Goal: Transaction & Acquisition: Book appointment/travel/reservation

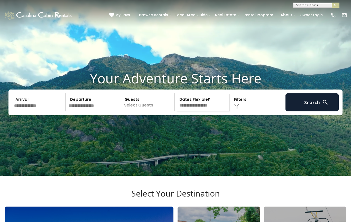
click at [127, 18] on span "My Favs" at bounding box center [123, 14] width 15 height 5
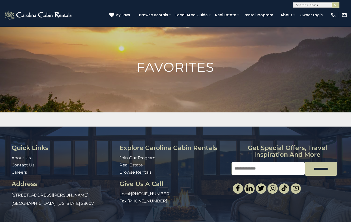
scroll to position [16, 0]
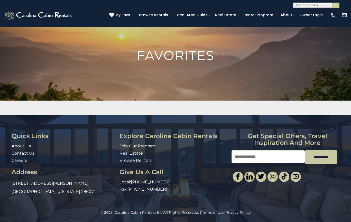
click at [147, 58] on h1 "Favorites" at bounding box center [175, 55] width 351 height 13
click at [75, 62] on img at bounding box center [175, 80] width 351 height 138
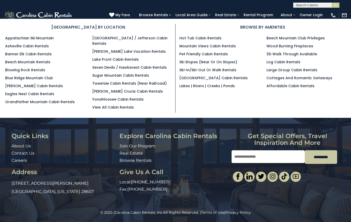
click at [130, 38] on link "[GEOGRAPHIC_DATA] / Jefferson Cabin Rentals" at bounding box center [129, 41] width 75 height 11
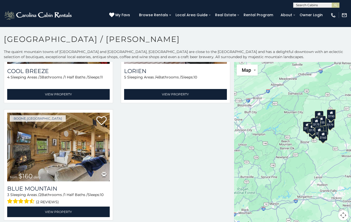
scroll to position [905, 0]
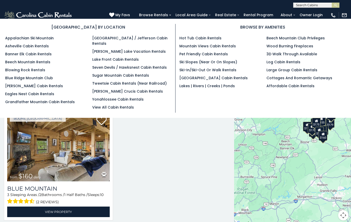
click at [24, 70] on link "Blowing Rock Rentals" at bounding box center [25, 69] width 40 height 5
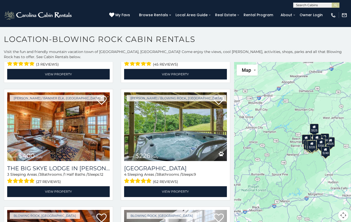
scroll to position [1160, 0]
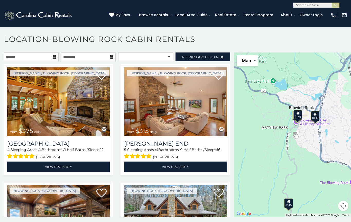
click at [18, 178] on div "Boone / Blowing Rock, NC from $375 daily Mountain Song Lodge 4 Sleeping Areas /…" at bounding box center [58, 121] width 117 height 114
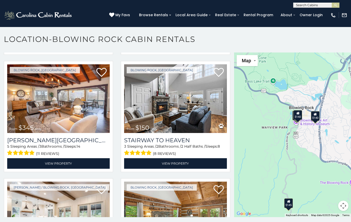
scroll to position [1296, 0]
click at [161, 102] on img at bounding box center [175, 98] width 103 height 69
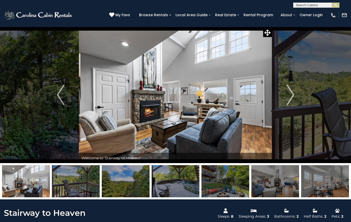
click at [289, 95] on img "Next" at bounding box center [291, 95] width 8 height 21
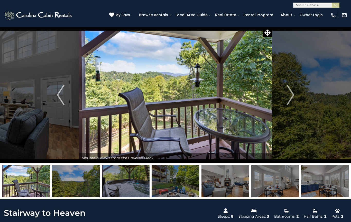
click at [289, 95] on img "Next" at bounding box center [291, 95] width 8 height 21
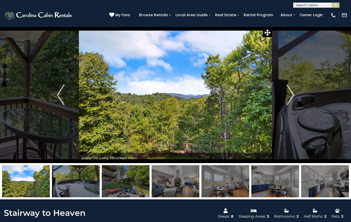
click at [291, 94] on img "Next" at bounding box center [291, 95] width 8 height 21
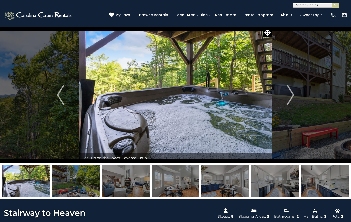
click at [290, 92] on img "Next" at bounding box center [291, 95] width 8 height 21
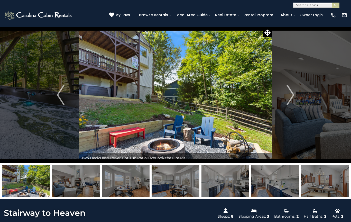
click at [290, 96] on img "Next" at bounding box center [291, 95] width 8 height 21
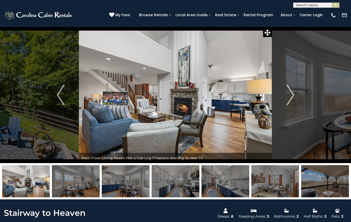
click at [289, 96] on img "Next" at bounding box center [291, 95] width 8 height 21
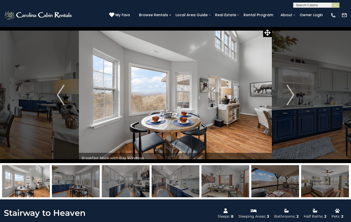
click at [289, 95] on img "Next" at bounding box center [291, 95] width 8 height 21
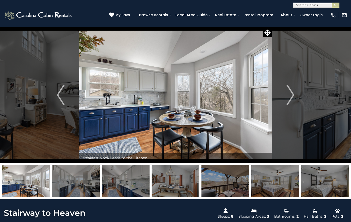
click at [290, 95] on img "Next" at bounding box center [291, 95] width 8 height 21
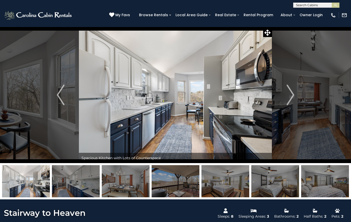
click at [287, 96] on img "Next" at bounding box center [291, 95] width 8 height 21
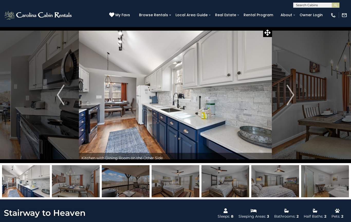
click at [289, 95] on img "Next" at bounding box center [291, 95] width 8 height 21
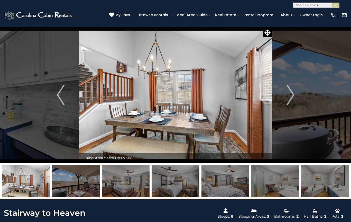
click at [292, 94] on img "Next" at bounding box center [291, 95] width 8 height 21
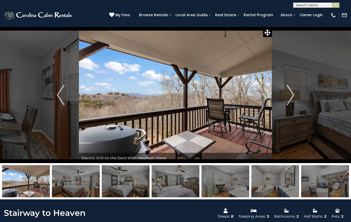
click at [290, 95] on img "Next" at bounding box center [291, 95] width 8 height 21
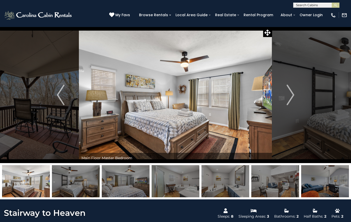
click at [289, 95] on img "Next" at bounding box center [291, 95] width 8 height 21
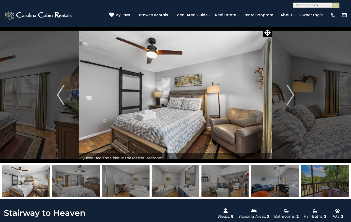
click at [292, 94] on img "Next" at bounding box center [291, 95] width 8 height 21
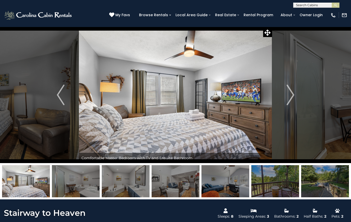
click at [290, 94] on img "Next" at bounding box center [291, 95] width 8 height 21
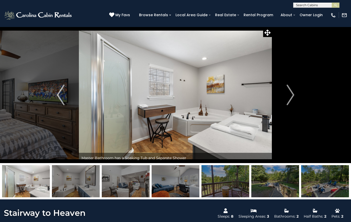
click at [292, 93] on img "Next" at bounding box center [291, 95] width 8 height 21
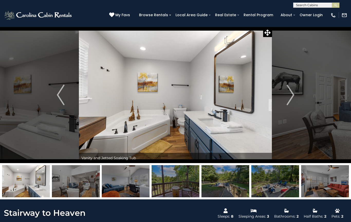
click at [293, 91] on img "Next" at bounding box center [291, 95] width 8 height 21
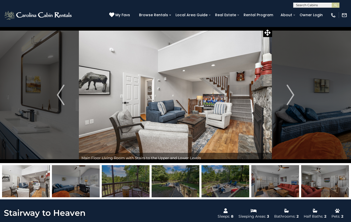
click at [289, 93] on img "Next" at bounding box center [291, 95] width 8 height 21
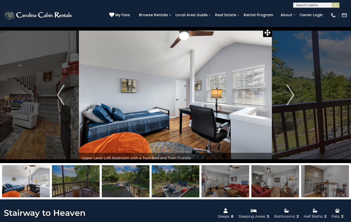
click at [289, 93] on img "Next" at bounding box center [291, 95] width 8 height 21
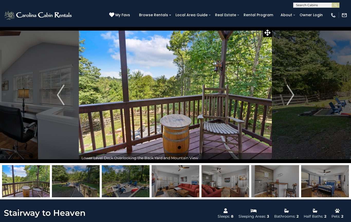
click at [289, 93] on img "Next" at bounding box center [291, 95] width 8 height 21
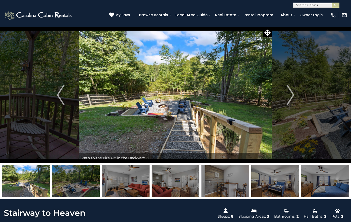
click at [288, 93] on img "Next" at bounding box center [291, 95] width 8 height 21
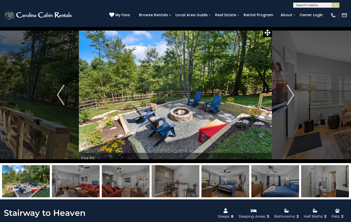
click at [290, 93] on img "Next" at bounding box center [291, 95] width 8 height 21
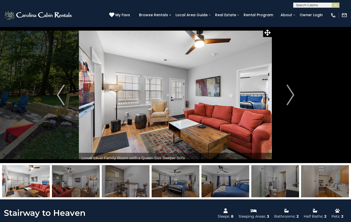
click at [290, 94] on img "Next" at bounding box center [291, 95] width 8 height 21
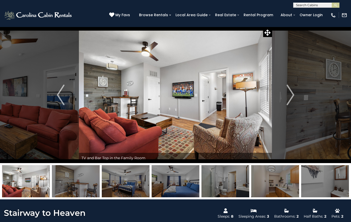
click at [288, 95] on img "Next" at bounding box center [291, 95] width 8 height 21
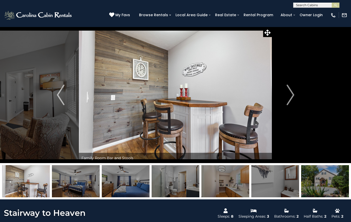
click at [289, 94] on img "Next" at bounding box center [291, 95] width 8 height 21
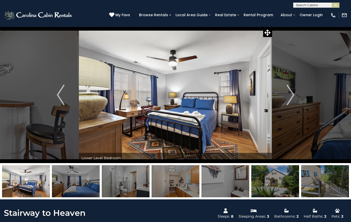
click at [288, 94] on img "Next" at bounding box center [291, 95] width 8 height 21
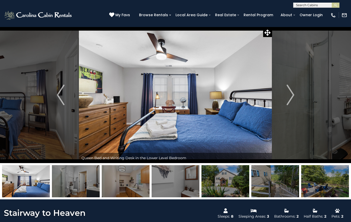
click at [289, 94] on img "Next" at bounding box center [291, 95] width 8 height 21
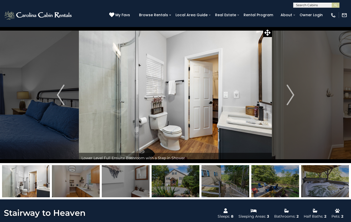
click at [287, 94] on img "Next" at bounding box center [291, 95] width 8 height 21
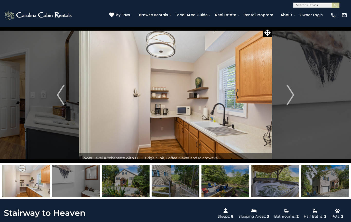
click at [289, 93] on img "Next" at bounding box center [291, 95] width 8 height 21
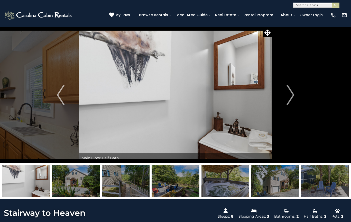
click at [291, 93] on img "Next" at bounding box center [291, 95] width 8 height 21
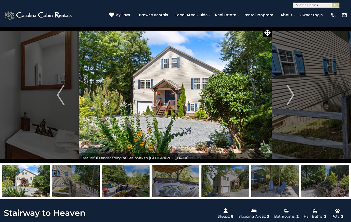
click at [288, 94] on img "Next" at bounding box center [291, 95] width 8 height 21
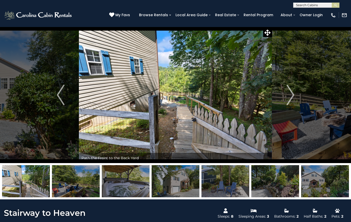
click at [288, 94] on img "Next" at bounding box center [291, 95] width 8 height 21
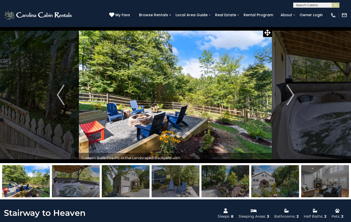
click at [289, 93] on img "Next" at bounding box center [291, 95] width 8 height 21
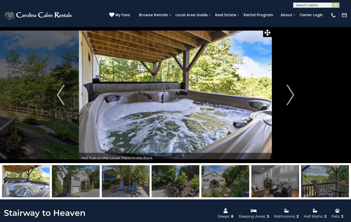
click at [290, 93] on img "Next" at bounding box center [291, 95] width 8 height 21
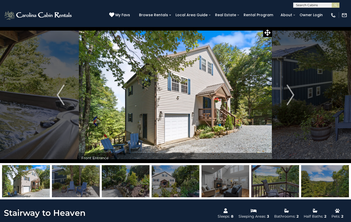
click at [285, 94] on button "Next" at bounding box center [290, 95] width 37 height 136
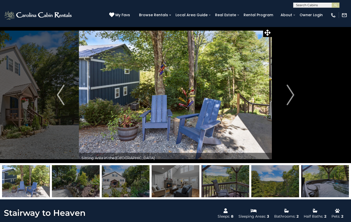
click at [288, 94] on img "Next" at bounding box center [291, 95] width 8 height 21
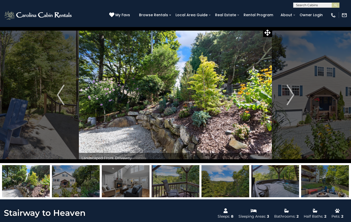
click at [288, 93] on img "Next" at bounding box center [291, 95] width 8 height 21
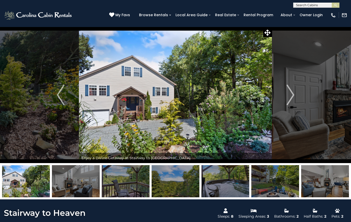
click at [288, 93] on img "Next" at bounding box center [291, 95] width 8 height 21
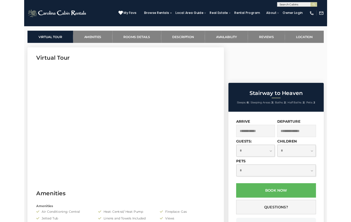
scroll to position [209, 0]
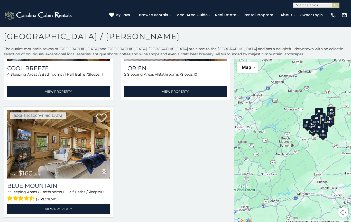
scroll to position [905, 0]
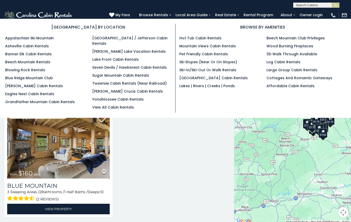
click at [17, 87] on link "[PERSON_NAME] Cabin Rentals" at bounding box center [34, 85] width 58 height 5
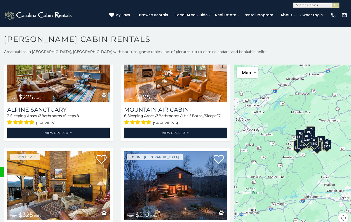
scroll to position [1594, 0]
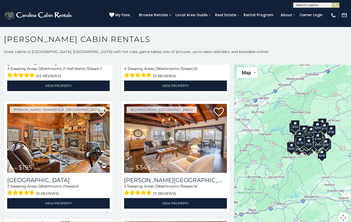
scroll to position [5138, 0]
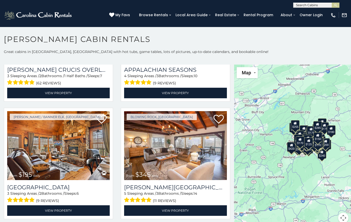
click at [58, 165] on img at bounding box center [58, 145] width 103 height 69
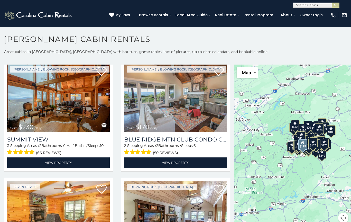
scroll to position [9064, 0]
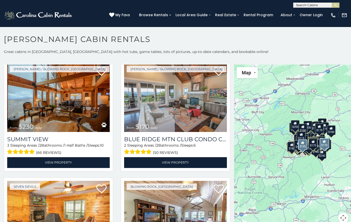
click at [183, 124] on img at bounding box center [175, 97] width 103 height 69
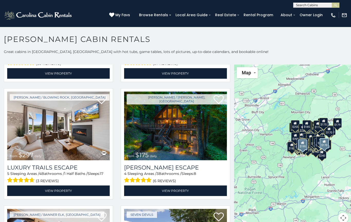
scroll to position [11386, 0]
click at [217, 105] on icon at bounding box center [219, 100] width 10 height 10
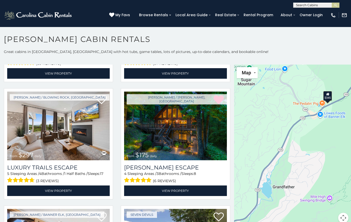
click at [176, 131] on img at bounding box center [175, 126] width 103 height 69
click at [179, 196] on link "View Property" at bounding box center [175, 191] width 103 height 11
click at [175, 196] on link "View Property" at bounding box center [175, 191] width 103 height 11
click at [170, 142] on img at bounding box center [175, 126] width 103 height 69
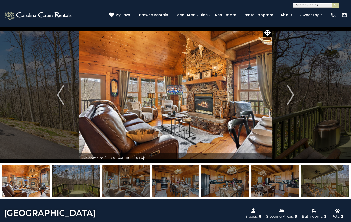
click at [291, 93] on img "Next" at bounding box center [291, 95] width 8 height 21
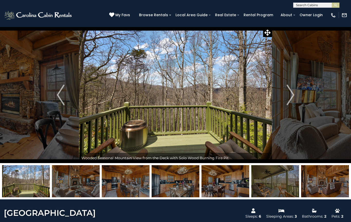
click at [290, 96] on img "Next" at bounding box center [291, 95] width 8 height 21
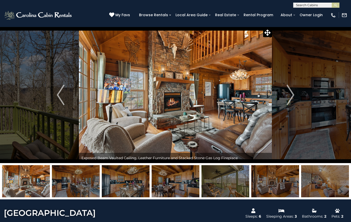
click at [289, 96] on img "Next" at bounding box center [291, 95] width 8 height 21
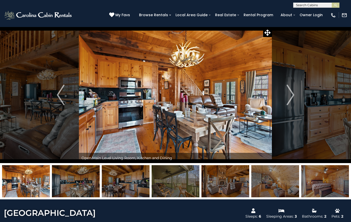
click at [290, 95] on img "Next" at bounding box center [291, 95] width 8 height 21
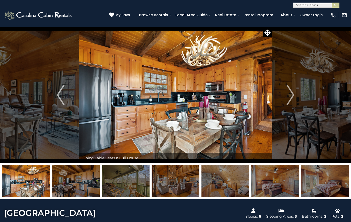
click at [289, 99] on img "Next" at bounding box center [291, 95] width 8 height 21
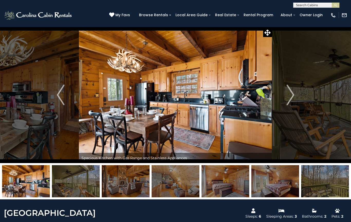
click at [290, 99] on img "Next" at bounding box center [291, 95] width 8 height 21
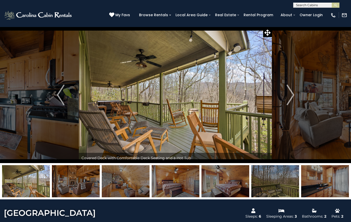
click at [289, 99] on img "Next" at bounding box center [291, 95] width 8 height 21
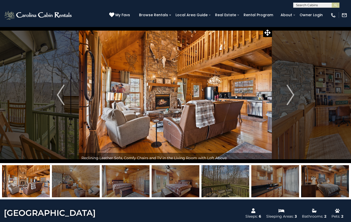
click at [287, 99] on img "Next" at bounding box center [291, 95] width 8 height 21
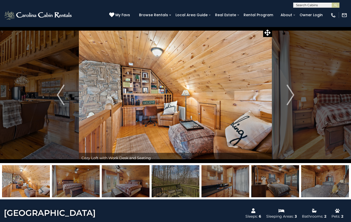
click at [291, 97] on img "Next" at bounding box center [291, 95] width 8 height 21
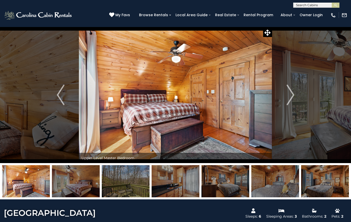
click at [290, 97] on img "Next" at bounding box center [291, 95] width 8 height 21
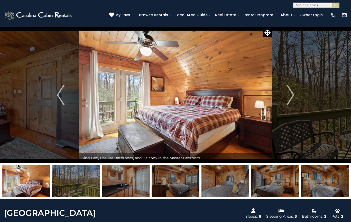
click at [290, 96] on img "Next" at bounding box center [291, 95] width 8 height 21
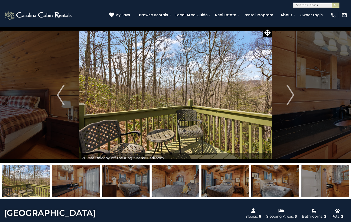
click at [290, 95] on img "Next" at bounding box center [291, 95] width 8 height 21
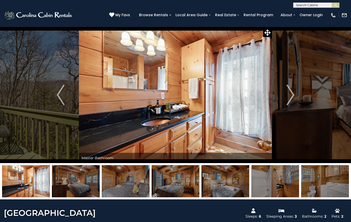
click at [290, 96] on img "Next" at bounding box center [291, 95] width 8 height 21
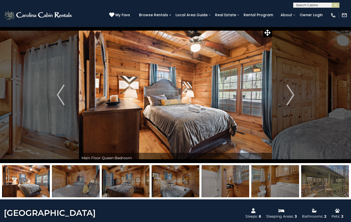
click at [289, 95] on img "Next" at bounding box center [291, 95] width 8 height 21
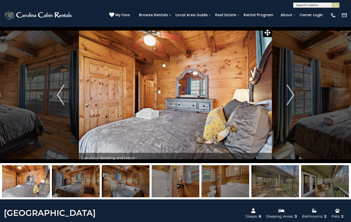
click at [290, 95] on img "Next" at bounding box center [291, 95] width 8 height 21
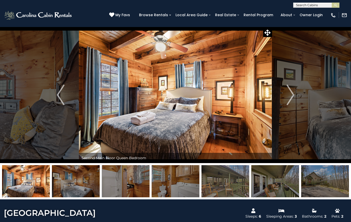
click at [293, 93] on img "Next" at bounding box center [291, 95] width 8 height 21
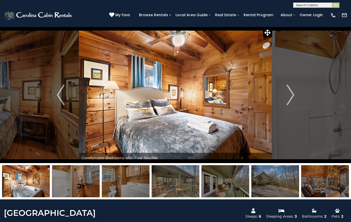
click at [288, 95] on img "Next" at bounding box center [291, 95] width 8 height 21
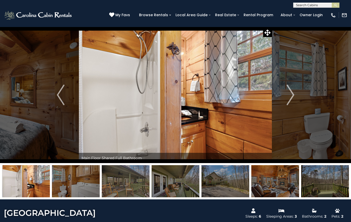
click at [290, 94] on img "Next" at bounding box center [291, 95] width 8 height 21
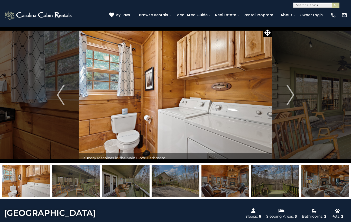
click at [290, 94] on img "Next" at bounding box center [291, 95] width 8 height 21
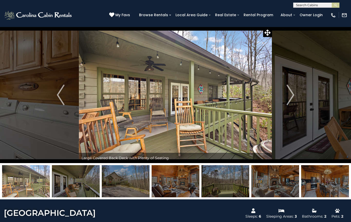
click at [289, 94] on img "Next" at bounding box center [291, 95] width 8 height 21
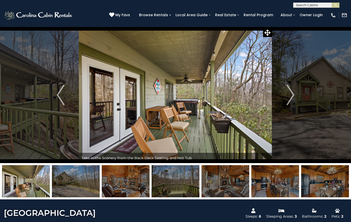
click at [288, 95] on img "Next" at bounding box center [291, 95] width 8 height 21
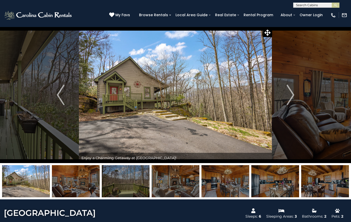
click at [292, 93] on img "Next" at bounding box center [291, 95] width 8 height 21
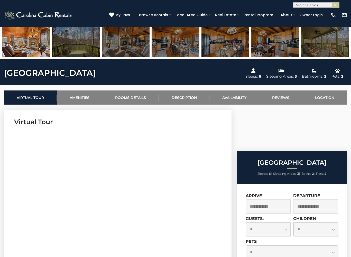
scroll to position [141, 0]
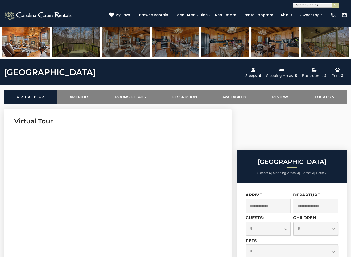
click at [189, 97] on link "Description" at bounding box center [184, 97] width 51 height 14
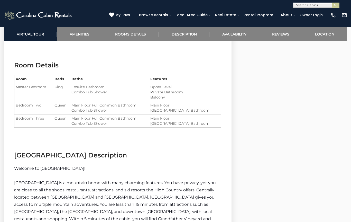
scroll to position [516, 0]
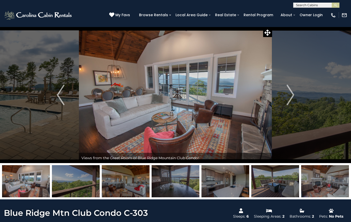
click at [286, 98] on button "Next" at bounding box center [290, 95] width 37 height 136
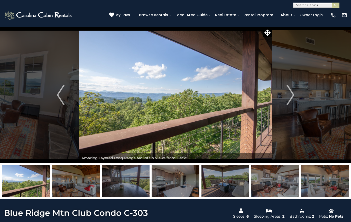
click at [289, 96] on img "Next" at bounding box center [291, 95] width 8 height 21
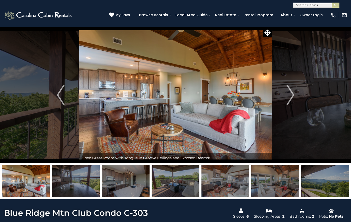
click at [288, 96] on img "Next" at bounding box center [291, 95] width 8 height 21
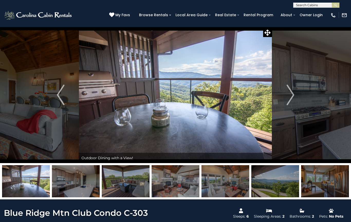
click at [289, 95] on img "Next" at bounding box center [291, 95] width 8 height 21
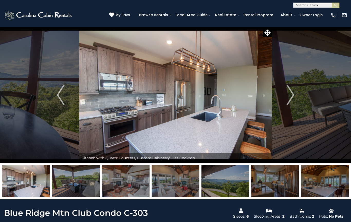
click at [290, 95] on img "Next" at bounding box center [291, 95] width 8 height 21
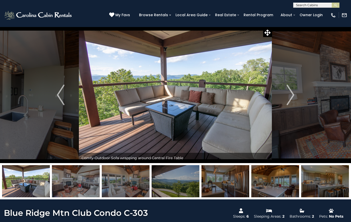
click at [290, 94] on img "Next" at bounding box center [291, 95] width 8 height 21
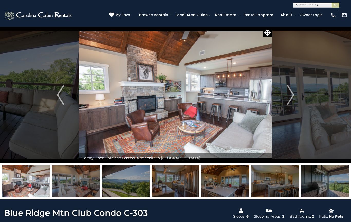
click at [285, 96] on button "Next" at bounding box center [290, 95] width 37 height 136
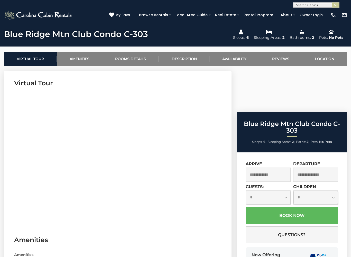
scroll to position [179, 0]
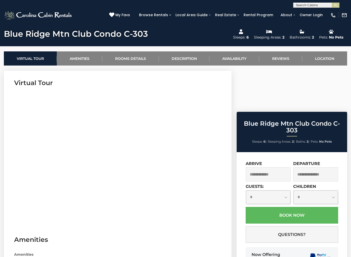
click at [190, 59] on link "Description" at bounding box center [184, 58] width 51 height 14
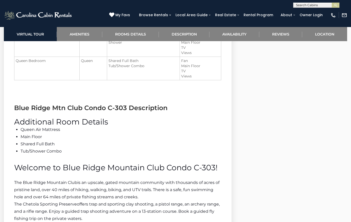
scroll to position [590, 0]
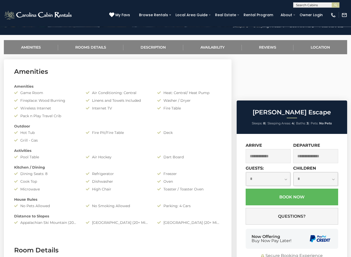
scroll to position [190, 0]
click at [275, 149] on input "text" at bounding box center [268, 156] width 45 height 14
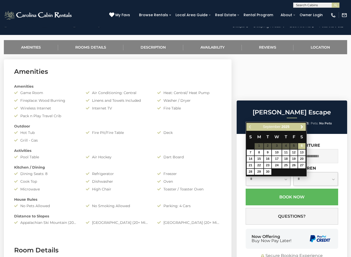
click at [303, 126] on span "Next" at bounding box center [302, 127] width 4 height 4
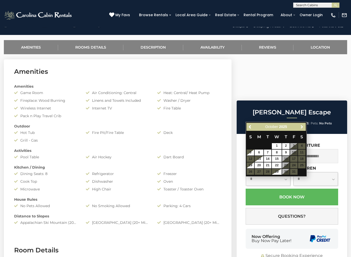
click at [299, 126] on link "Next" at bounding box center [302, 127] width 6 height 6
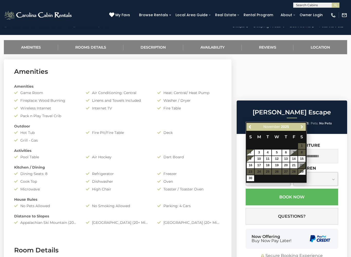
click at [301, 124] on link "Next" at bounding box center [302, 127] width 6 height 6
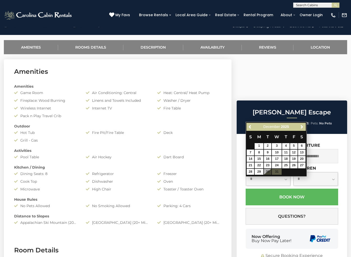
click at [302, 124] on link "Next" at bounding box center [302, 127] width 6 height 6
click at [301, 124] on link "Next" at bounding box center [302, 127] width 6 height 6
click at [301, 125] on span "Next" at bounding box center [302, 127] width 4 height 4
click at [302, 125] on span "Next" at bounding box center [302, 127] width 4 height 4
click at [303, 124] on link "Next" at bounding box center [302, 127] width 6 height 6
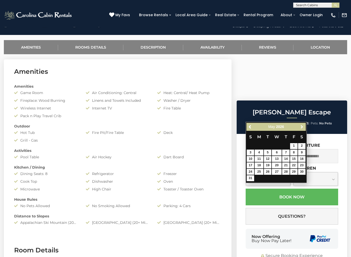
click at [302, 125] on link "Next" at bounding box center [302, 127] width 6 height 6
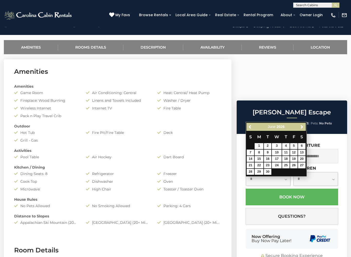
click at [302, 124] on link "Next" at bounding box center [302, 127] width 6 height 6
click at [279, 146] on link "1" at bounding box center [277, 146] width 10 height 6
type input "**********"
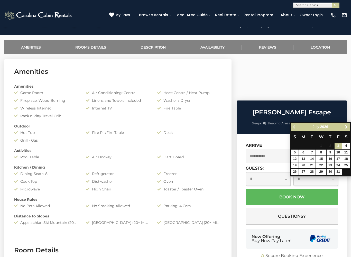
click at [344, 125] on link "Next" at bounding box center [346, 127] width 6 height 6
click at [346, 125] on span "Next" at bounding box center [347, 127] width 4 height 4
click at [324, 173] on link "30" at bounding box center [321, 172] width 10 height 6
type input "**********"
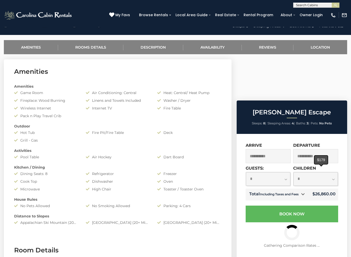
click at [288, 172] on select "**********" at bounding box center [268, 179] width 45 height 14
select select "*"
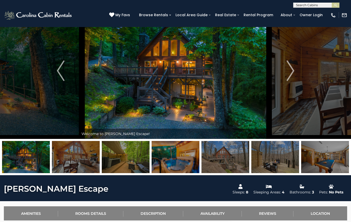
scroll to position [24, 0]
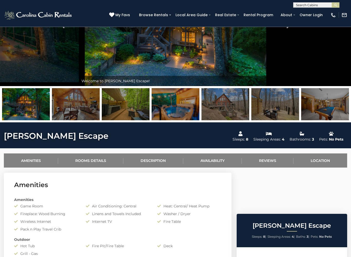
scroll to position [78, 0]
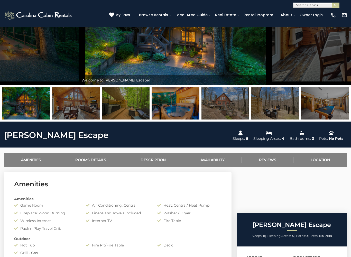
click at [212, 161] on link "Availability" at bounding box center [212, 160] width 59 height 14
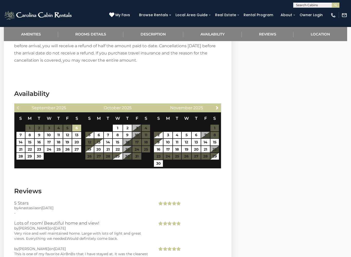
scroll to position [973, 0]
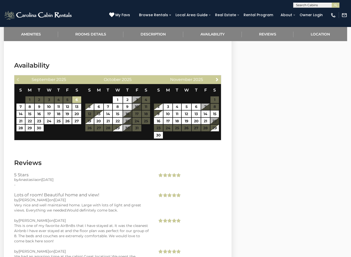
click at [216, 77] on span "Next" at bounding box center [217, 79] width 4 height 4
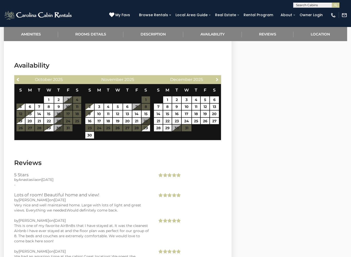
click at [217, 77] on span "Next" at bounding box center [217, 79] width 4 height 4
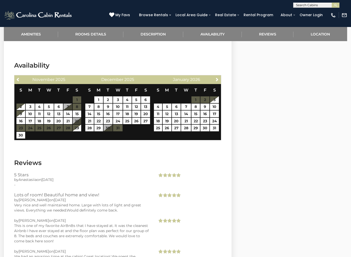
click at [216, 77] on span "Next" at bounding box center [217, 79] width 4 height 4
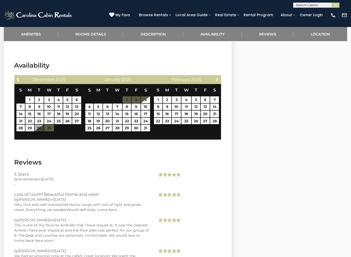
click at [214, 76] on link "Next" at bounding box center [217, 79] width 6 height 6
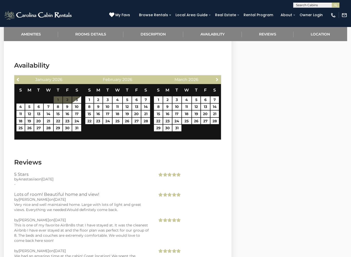
click at [214, 76] on link "Next" at bounding box center [217, 79] width 6 height 6
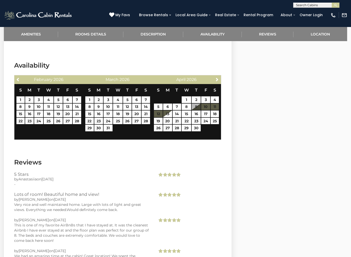
click at [213, 75] on div "Next [DATE]" at bounding box center [186, 79] width 69 height 9
click at [219, 77] on span "Next" at bounding box center [217, 79] width 4 height 4
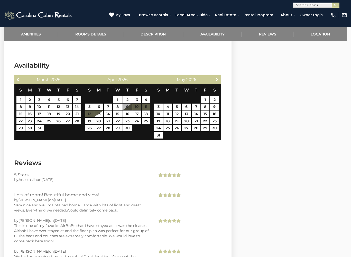
click at [216, 77] on span "Next" at bounding box center [217, 79] width 4 height 4
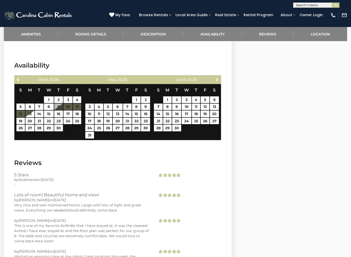
click at [216, 77] on span "Next" at bounding box center [217, 79] width 4 height 4
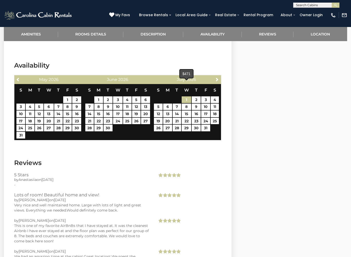
click at [186, 96] on link "1" at bounding box center [187, 99] width 10 height 7
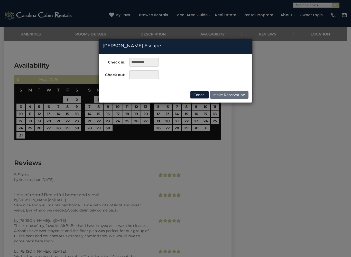
click at [210, 115] on div "**********" at bounding box center [175, 128] width 351 height 257
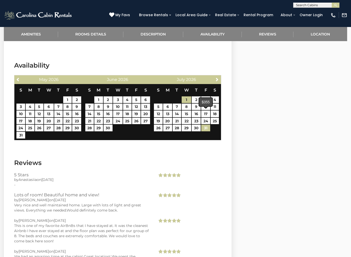
click at [207, 125] on link "31" at bounding box center [205, 128] width 9 height 7
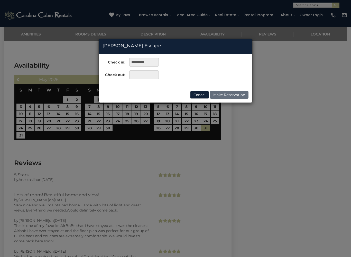
click at [204, 92] on button "Cancel" at bounding box center [199, 95] width 19 height 8
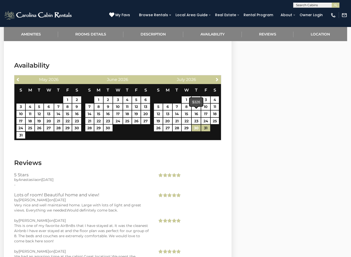
click at [197, 125] on link "30" at bounding box center [196, 128] width 9 height 7
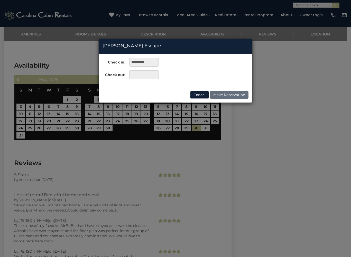
click at [201, 94] on button "Cancel" at bounding box center [199, 95] width 19 height 8
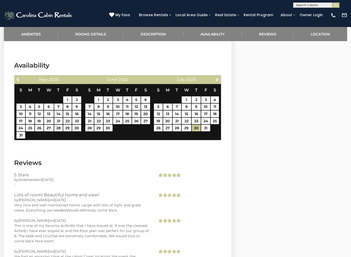
click at [215, 77] on span "Next" at bounding box center [217, 79] width 4 height 4
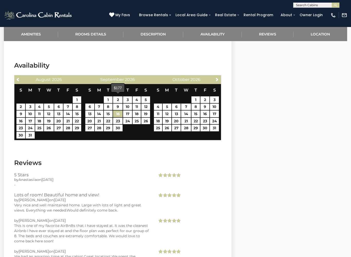
click at [120, 111] on link "16" at bounding box center [118, 114] width 10 height 7
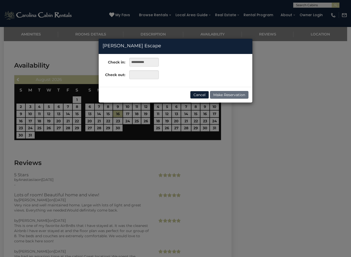
click at [199, 96] on button "Cancel" at bounding box center [199, 95] width 19 height 8
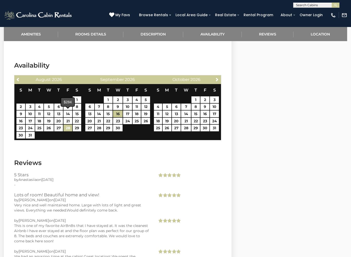
click at [67, 125] on link "28" at bounding box center [68, 128] width 8 height 7
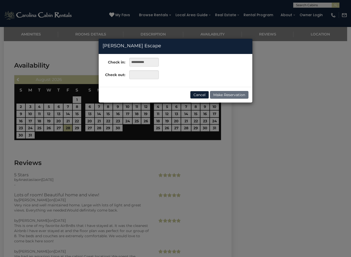
click at [200, 97] on button "Cancel" at bounding box center [199, 95] width 19 height 8
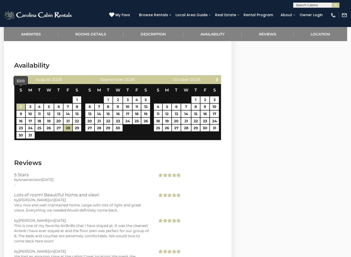
click at [20, 104] on link "2" at bounding box center [20, 107] width 9 height 7
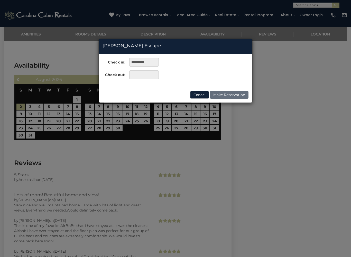
click at [68, 114] on div "**********" at bounding box center [175, 128] width 351 height 257
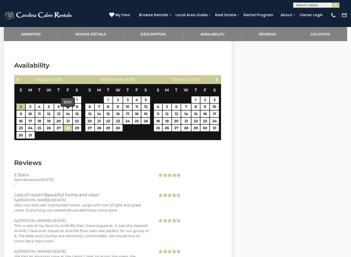
click at [66, 125] on link "28" at bounding box center [68, 128] width 8 height 7
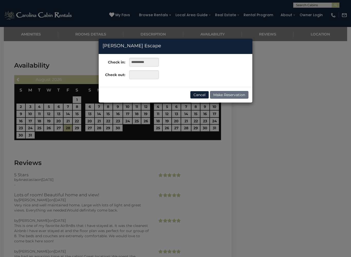
click at [199, 96] on button "Cancel" at bounding box center [199, 95] width 19 height 8
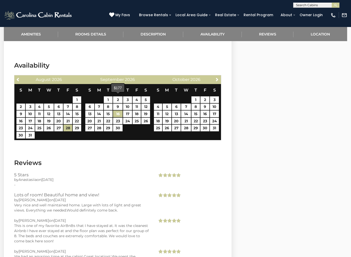
click at [114, 111] on link "16" at bounding box center [118, 114] width 10 height 7
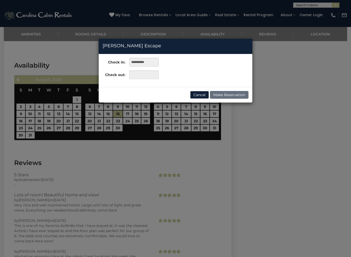
click at [198, 95] on button "Cancel" at bounding box center [199, 95] width 19 height 8
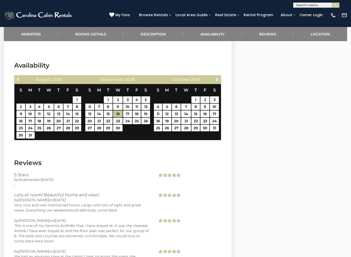
click at [17, 76] on link "Previous" at bounding box center [18, 79] width 6 height 6
click at [20, 75] on div "Previous [DATE] S M T W T F S 1 2 3 4 5 6 7 8 9 10 11 12 13 14 15 16 17 18 19 2…" at bounding box center [117, 107] width 207 height 65
click at [15, 76] on link "Previous" at bounding box center [18, 79] width 6 height 6
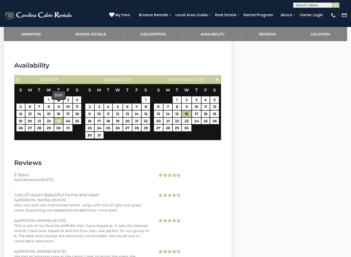
click at [57, 118] on link "23" at bounding box center [58, 121] width 9 height 7
type input "**********"
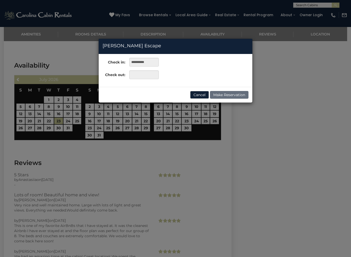
click at [30, 93] on div "**********" at bounding box center [175, 128] width 351 height 257
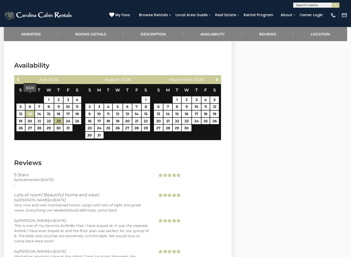
click at [31, 111] on link "13" at bounding box center [29, 114] width 9 height 7
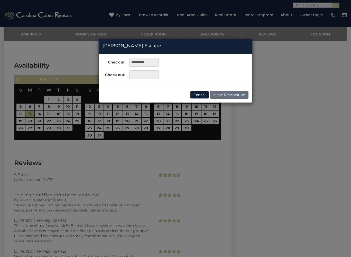
click at [198, 94] on button "Cancel" at bounding box center [199, 95] width 19 height 8
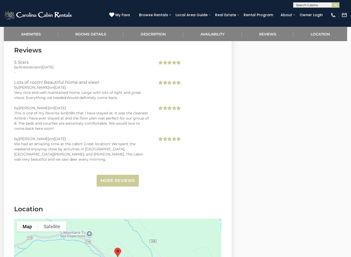
scroll to position [1086, 0]
click at [124, 175] on link "More Reviews" at bounding box center [118, 181] width 42 height 12
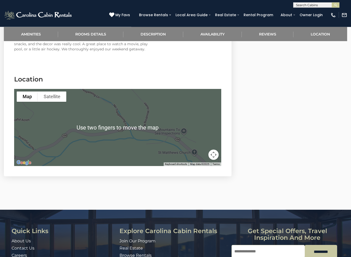
scroll to position [1252, 0]
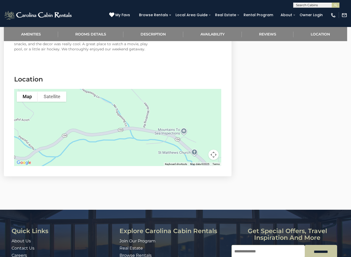
click at [213, 150] on button "Map camera controls" at bounding box center [214, 155] width 10 height 10
click at [174, 137] on button "Move left" at bounding box center [175, 142] width 10 height 10
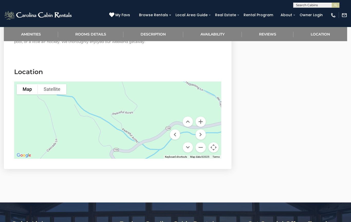
scroll to position [1259, 0]
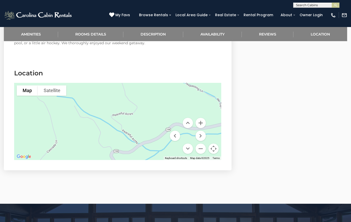
click at [187, 144] on button "Move down" at bounding box center [188, 149] width 10 height 10
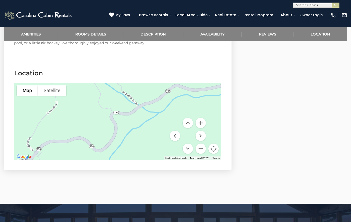
click at [173, 131] on button "Move left" at bounding box center [175, 136] width 10 height 10
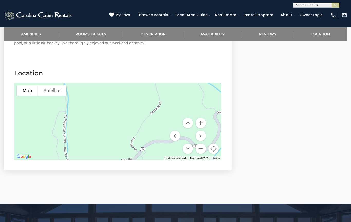
click at [176, 131] on button "Move left" at bounding box center [175, 136] width 10 height 10
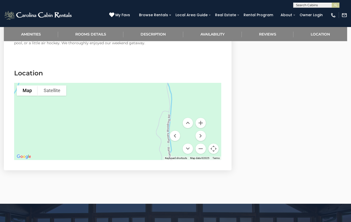
click at [56, 85] on button "Satellite" at bounding box center [52, 90] width 29 height 10
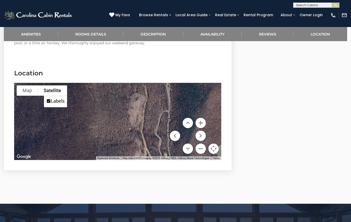
click at [27, 85] on button "Map" at bounding box center [27, 90] width 21 height 10
